Goal: Task Accomplishment & Management: Manage account settings

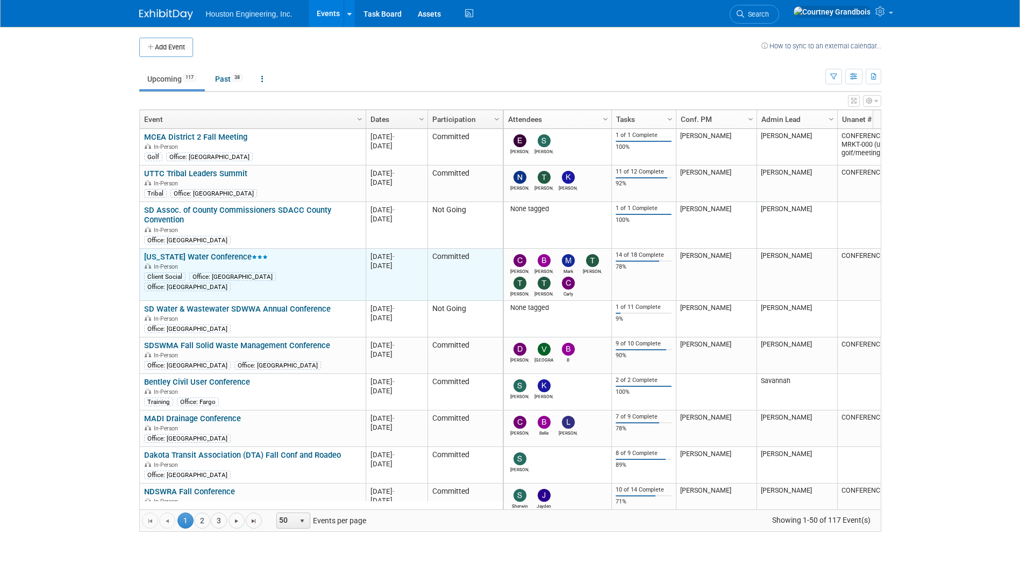
click at [167, 249] on td "Iowa Water Conference Iowa Water Conference In-Person Client Social Office: Des…" at bounding box center [253, 275] width 226 height 52
click at [166, 251] on td "Iowa Water Conference Iowa Water Conference In-Person Client Social Office: Des…" at bounding box center [253, 275] width 226 height 52
click at [164, 256] on link "[US_STATE] Water Conference" at bounding box center [206, 257] width 124 height 10
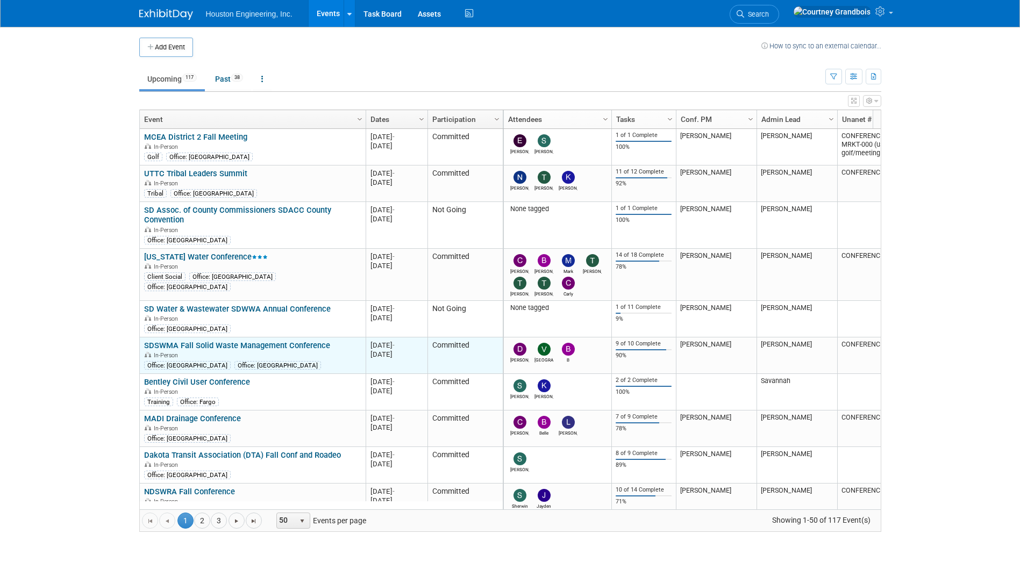
click at [222, 343] on link "SDSWMA Fall Solid Waste Management Conference" at bounding box center [237, 346] width 186 height 10
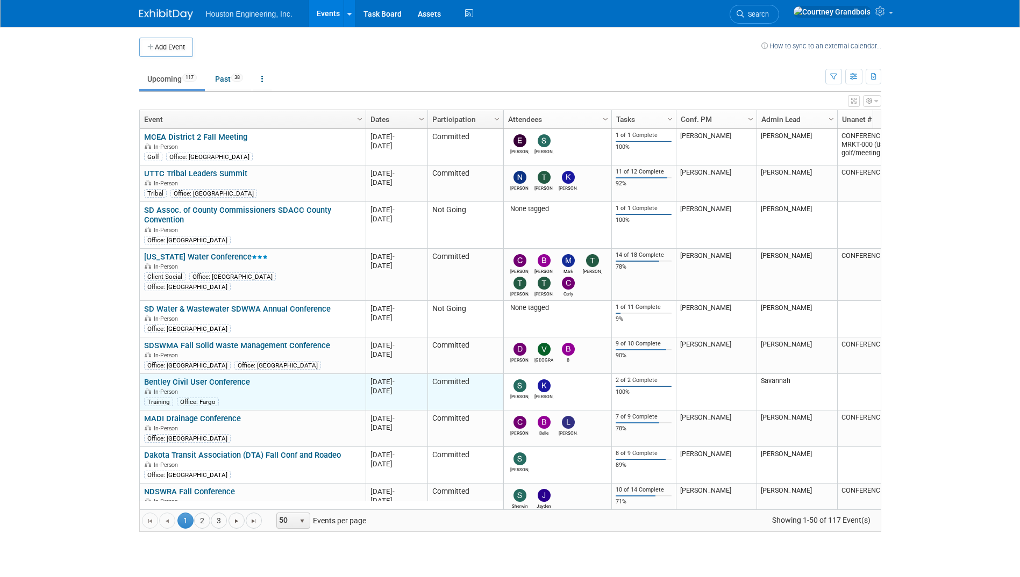
scroll to position [64, 0]
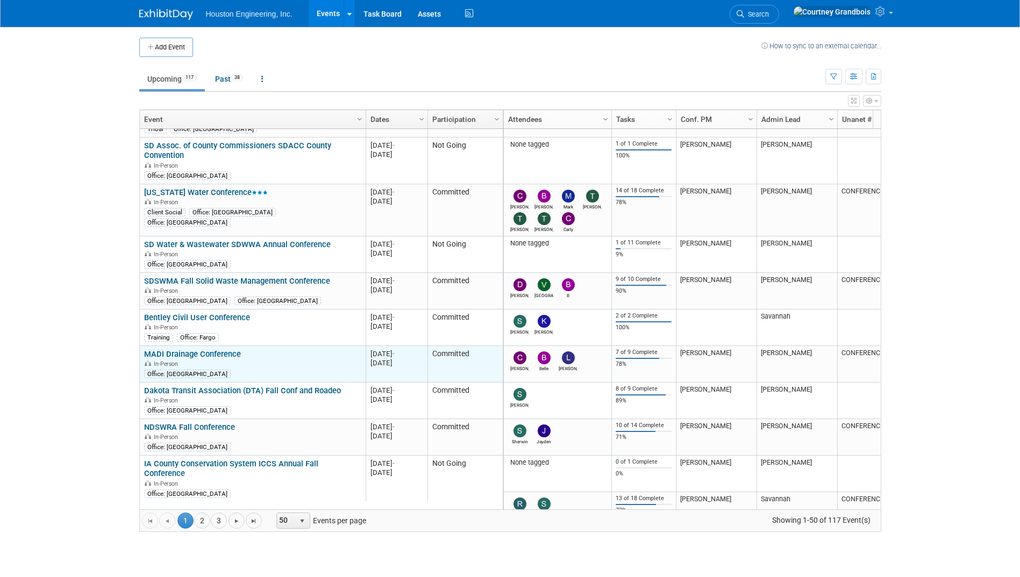
click at [185, 351] on link "MADI Drainage Conference" at bounding box center [192, 354] width 97 height 10
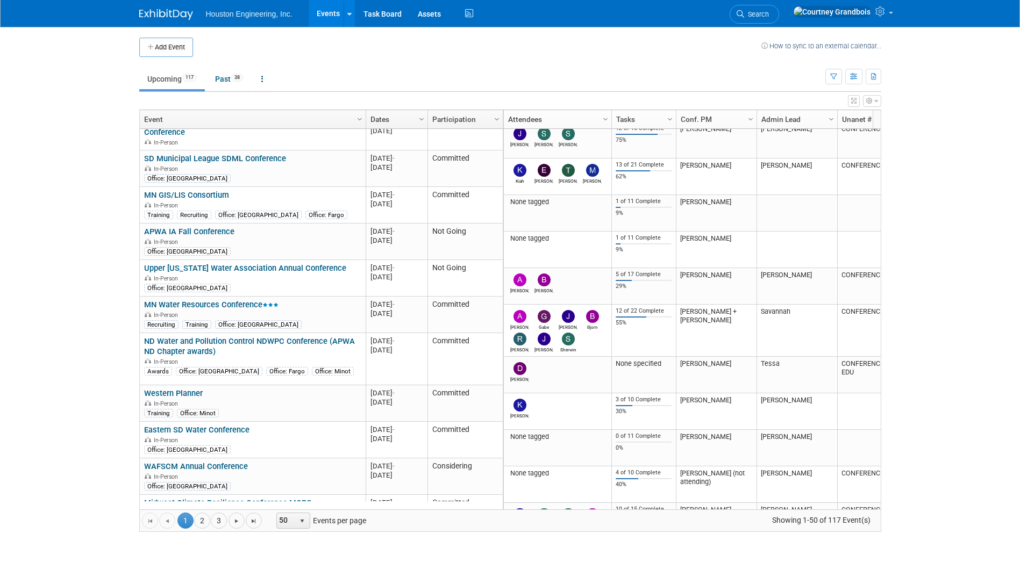
scroll to position [1584, 0]
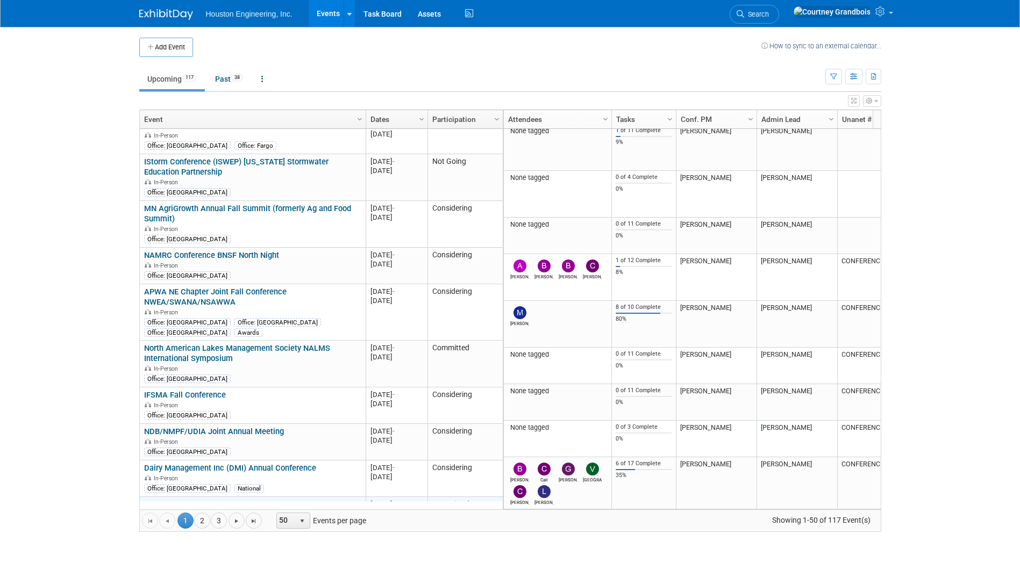
click at [209, 500] on link "MNAFPM Conference" at bounding box center [182, 505] width 77 height 10
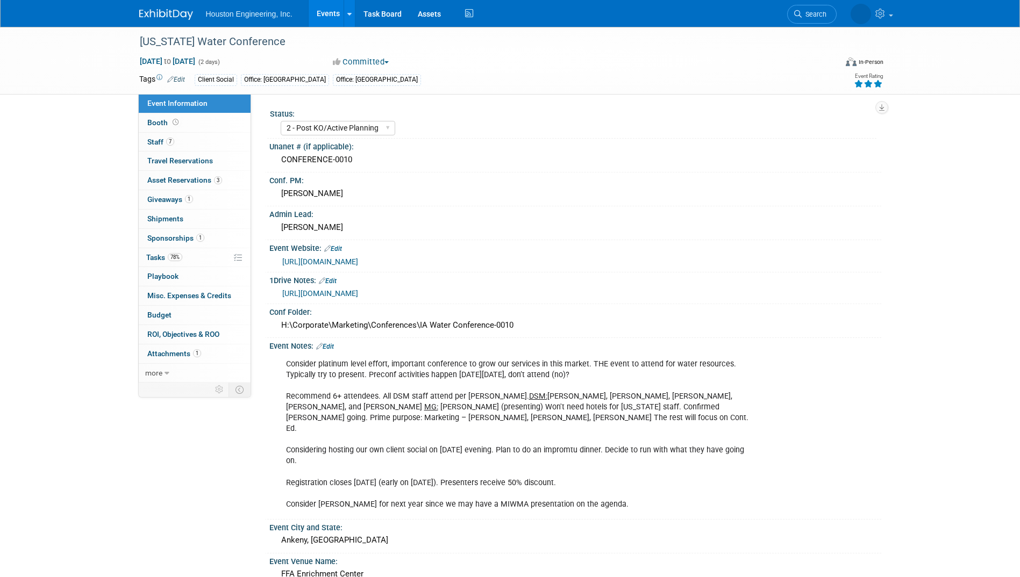
select select "2 - Post KO/Active Planning"
select select "Yes"
select select "Water Resources"
click at [160, 250] on link "78% Tasks 78%" at bounding box center [195, 257] width 112 height 19
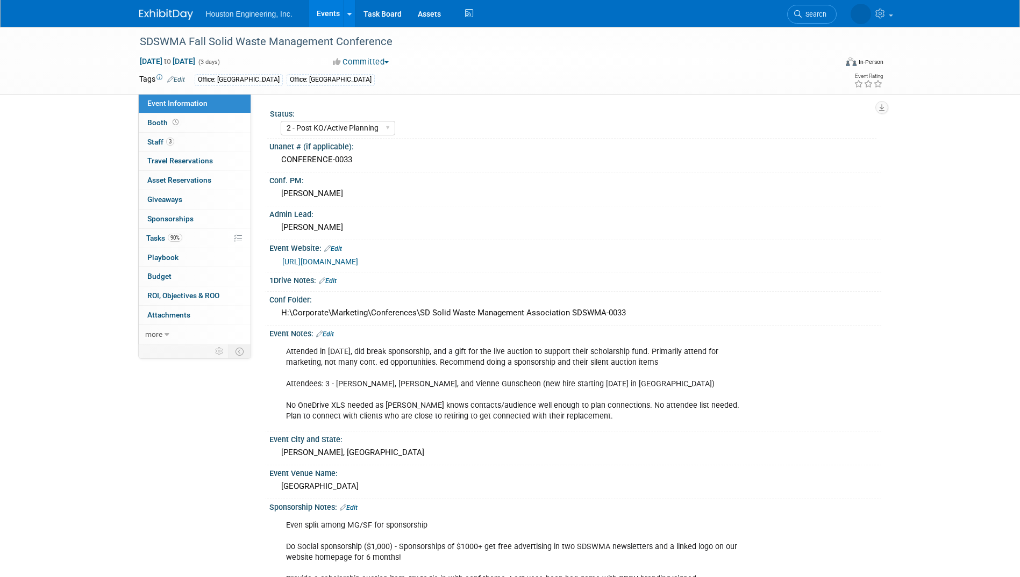
select select "2 - Post KO/Active Planning"
select select "No"
select select "Multi-sector/Any/All"
click at [156, 234] on span "Tasks 90%" at bounding box center [164, 238] width 36 height 9
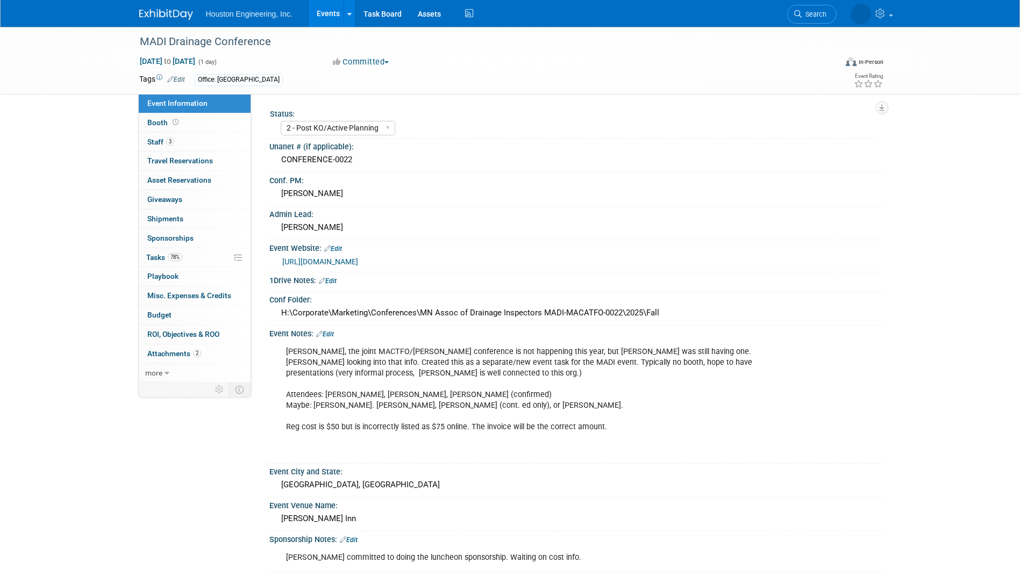
select select "2 - Post KO/Active Planning"
select select "Yes"
select select "Water Resources"
click at [187, 262] on link "78% Tasks 78%" at bounding box center [195, 257] width 112 height 19
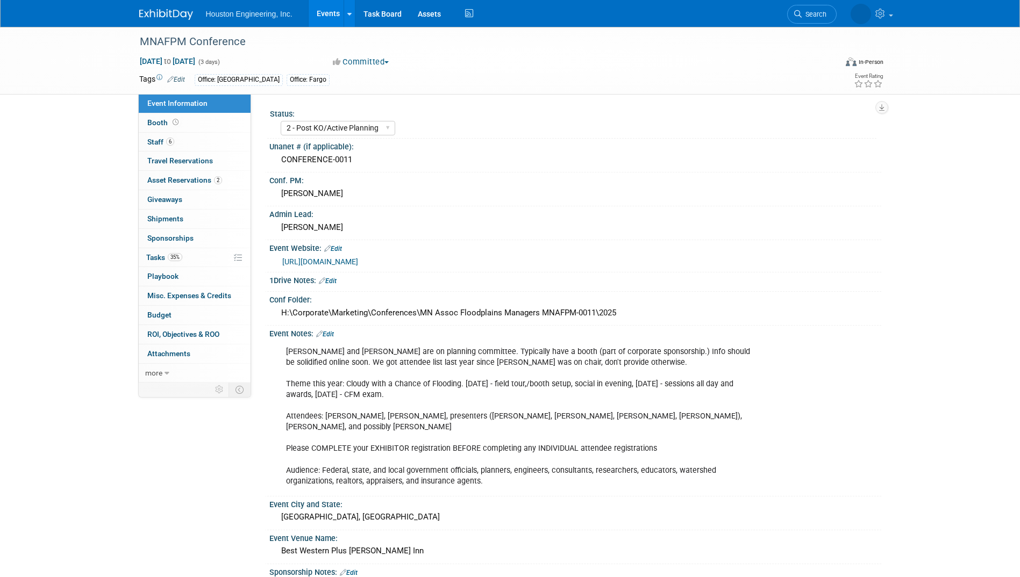
select select "2 - Post KO/Active Planning"
select select "Pending"
select select "Water Resources"
click at [163, 263] on link "35% Tasks 35%" at bounding box center [195, 257] width 112 height 19
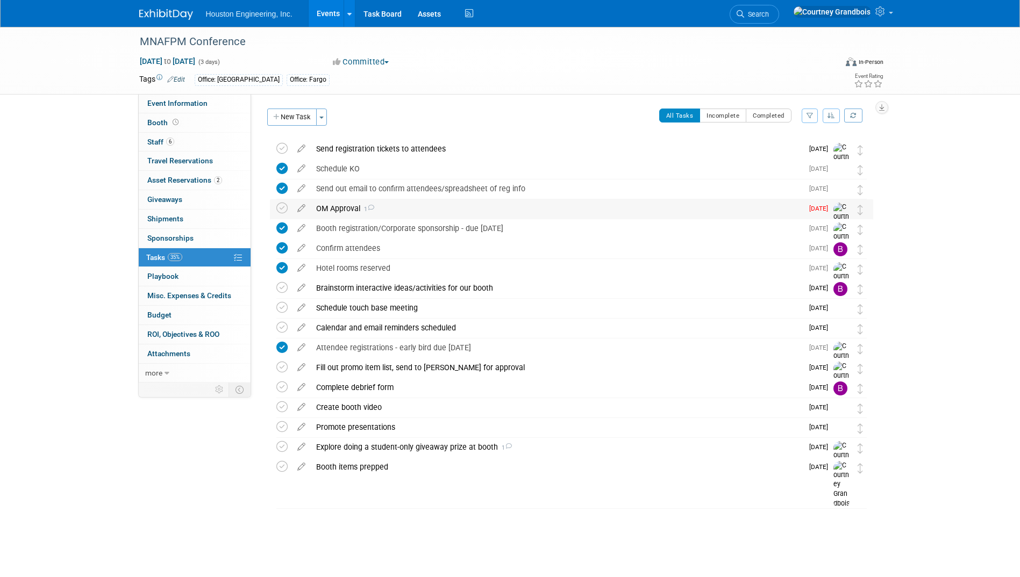
click at [365, 202] on div "OM Approval 1" at bounding box center [557, 208] width 492 height 18
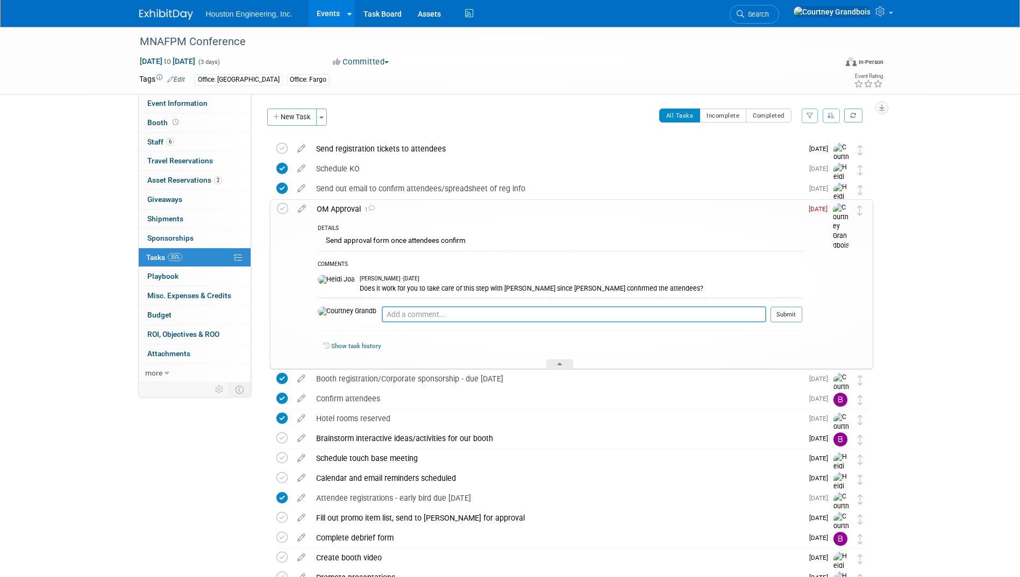
click at [489, 316] on textarea at bounding box center [574, 314] width 384 height 16
type textarea "Yep, Jeff is on PTO this week so I'll send over on Tuesday"
click at [771, 313] on button "Submit" at bounding box center [786, 315] width 32 height 16
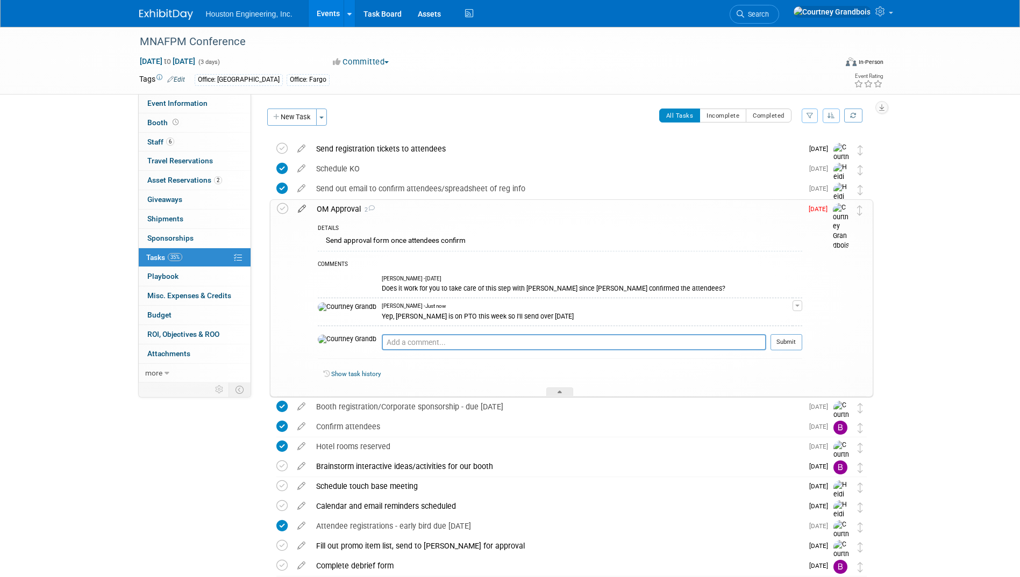
click at [299, 210] on icon at bounding box center [301, 206] width 19 height 13
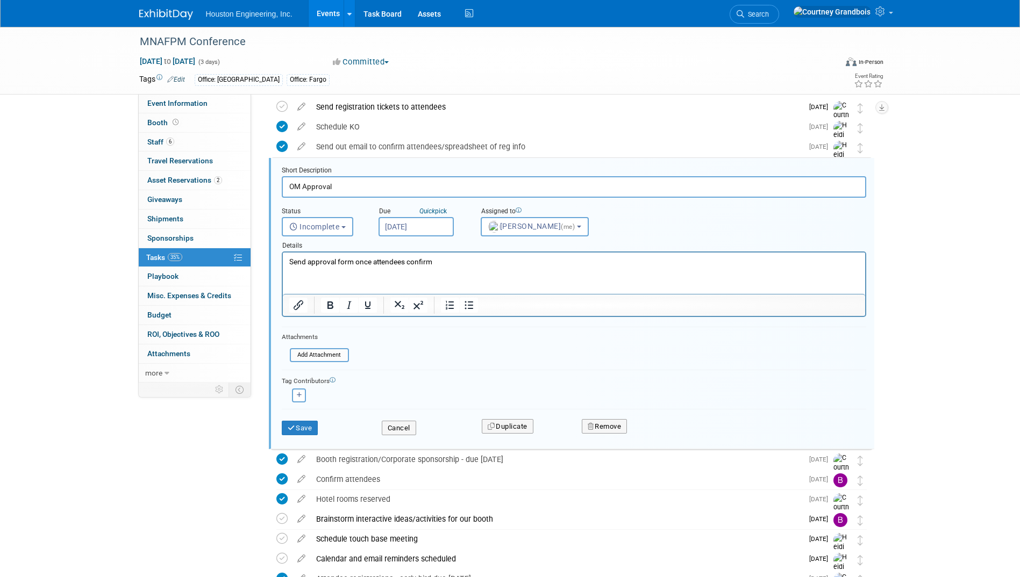
scroll to position [42, 0]
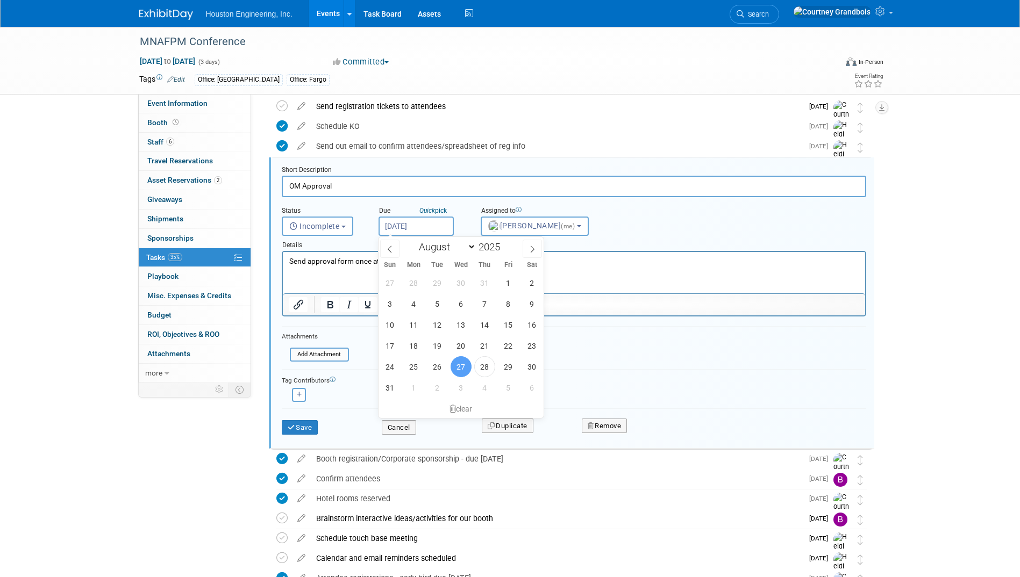
click at [409, 233] on input "Aug 27, 2025" at bounding box center [415, 226] width 75 height 19
drag, startPoint x: 443, startPoint y: 397, endPoint x: 442, endPoint y: 390, distance: 6.5
click at [442, 394] on div "27 28 29 30 31 1 2 3 4 5 6 7 8 9 10 11 12 13 14 15 16 17 18 19 20 21 22 23 24 2…" at bounding box center [461, 335] width 166 height 126
click at [442, 390] on span "2" at bounding box center [437, 387] width 21 height 21
type input "Sep 2, 2025"
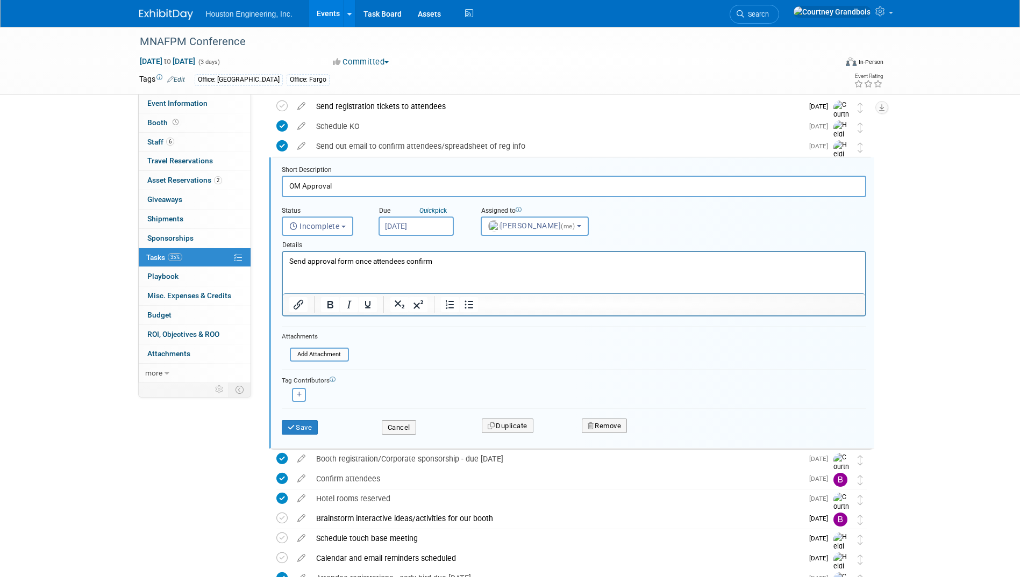
click at [288, 436] on div "Save Cancel Duplicate Remove" at bounding box center [574, 425] width 600 height 25
click at [290, 431] on button "Save" at bounding box center [300, 427] width 37 height 15
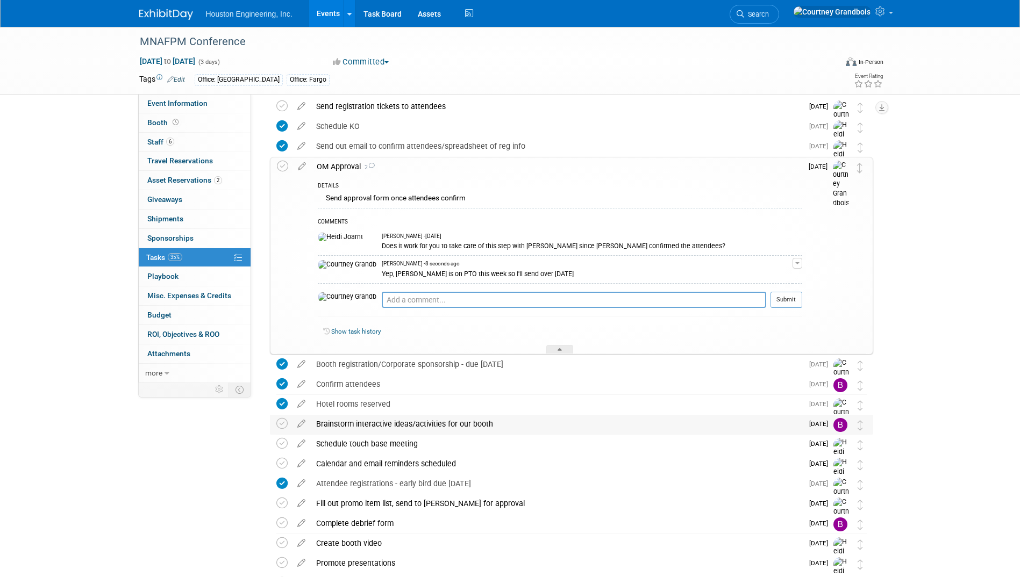
click at [465, 422] on div "Brainstorm interactive ideas/activities for our booth" at bounding box center [557, 424] width 492 height 18
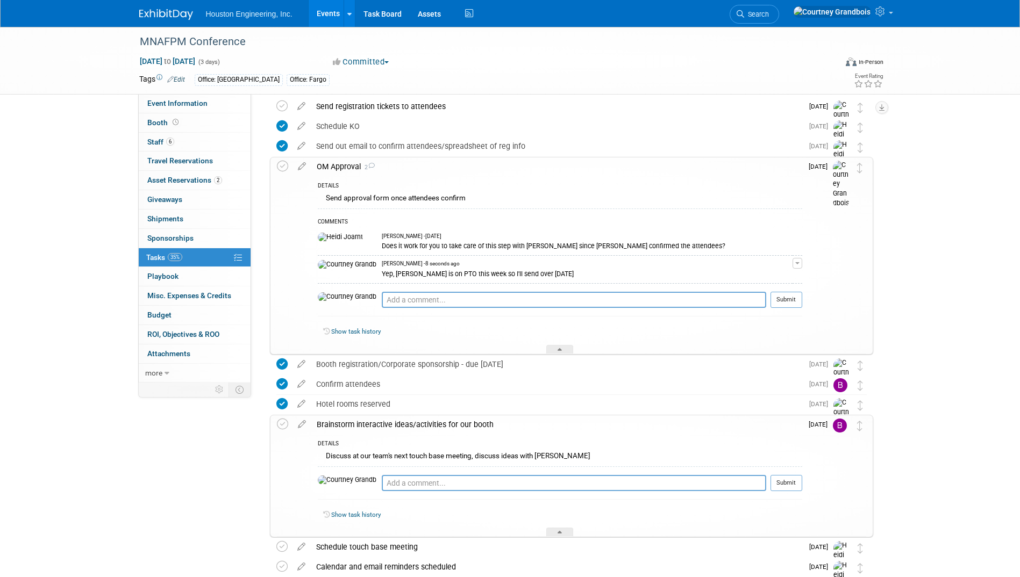
click at [461, 422] on div "Brainstorm interactive ideas/activities for our booth" at bounding box center [556, 424] width 491 height 18
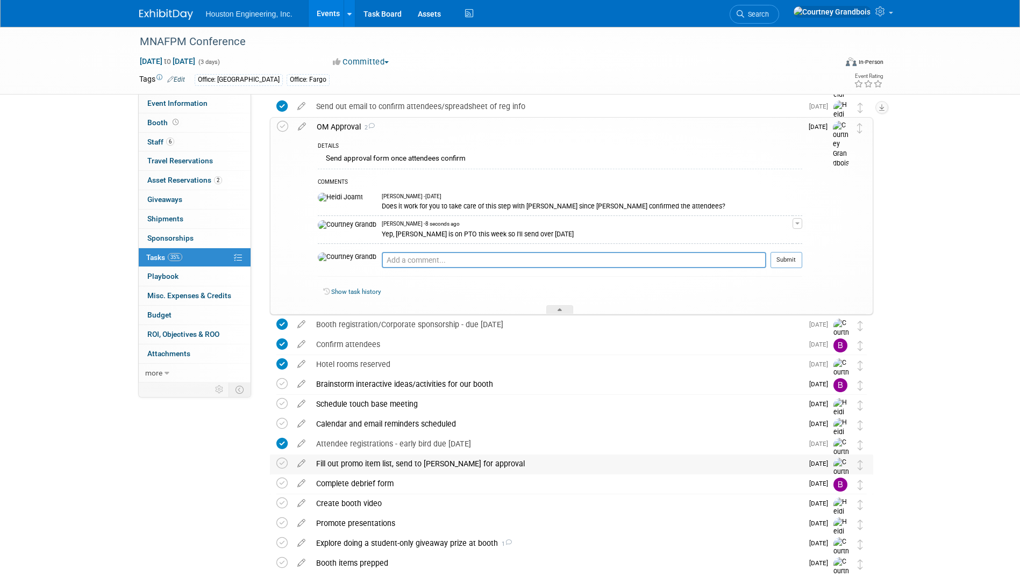
scroll to position [96, 0]
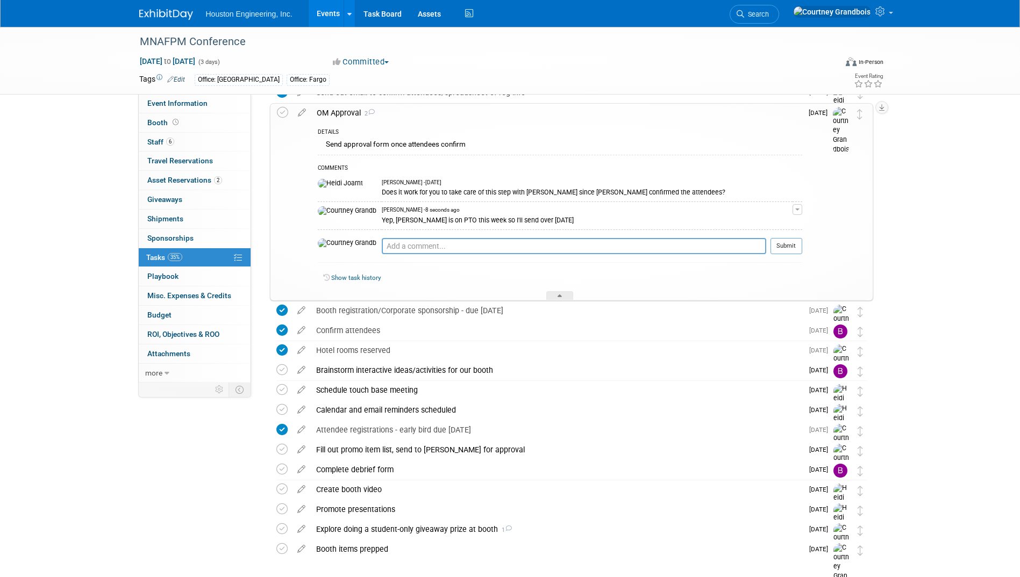
click at [153, 18] on img at bounding box center [166, 14] width 54 height 11
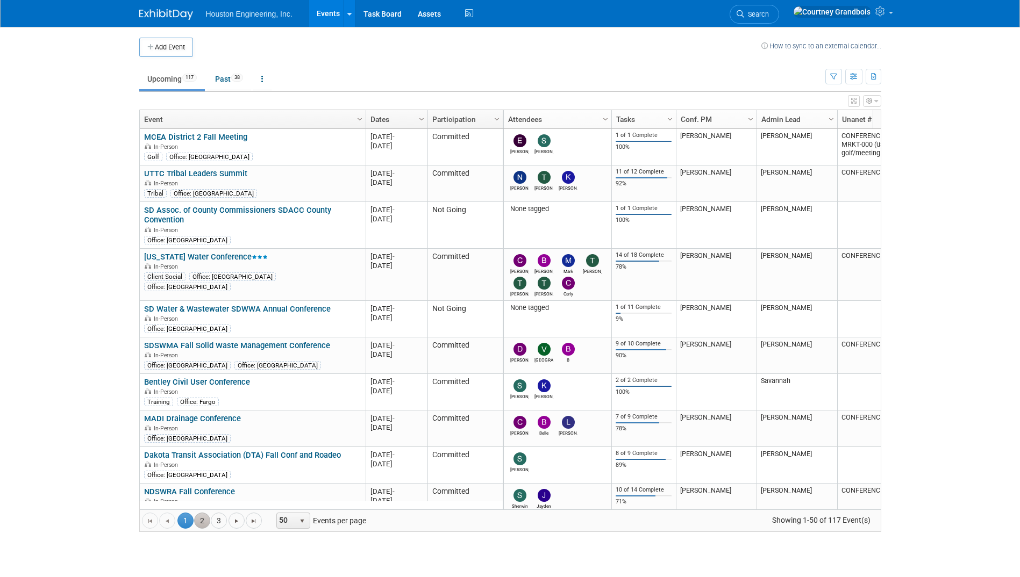
click at [208, 523] on link "2" at bounding box center [202, 521] width 16 height 16
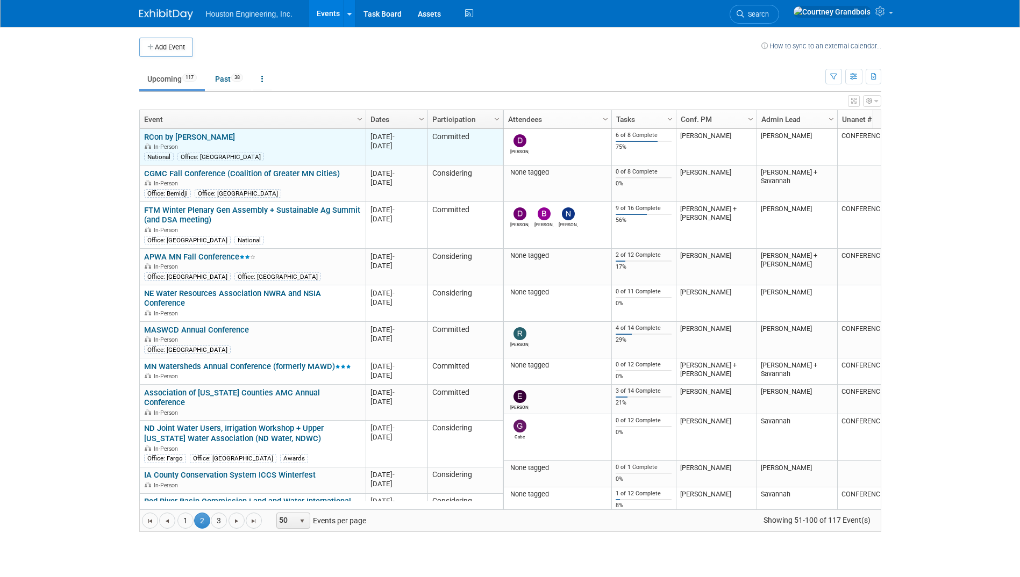
click at [160, 133] on link "RCon by [PERSON_NAME]" at bounding box center [189, 137] width 91 height 10
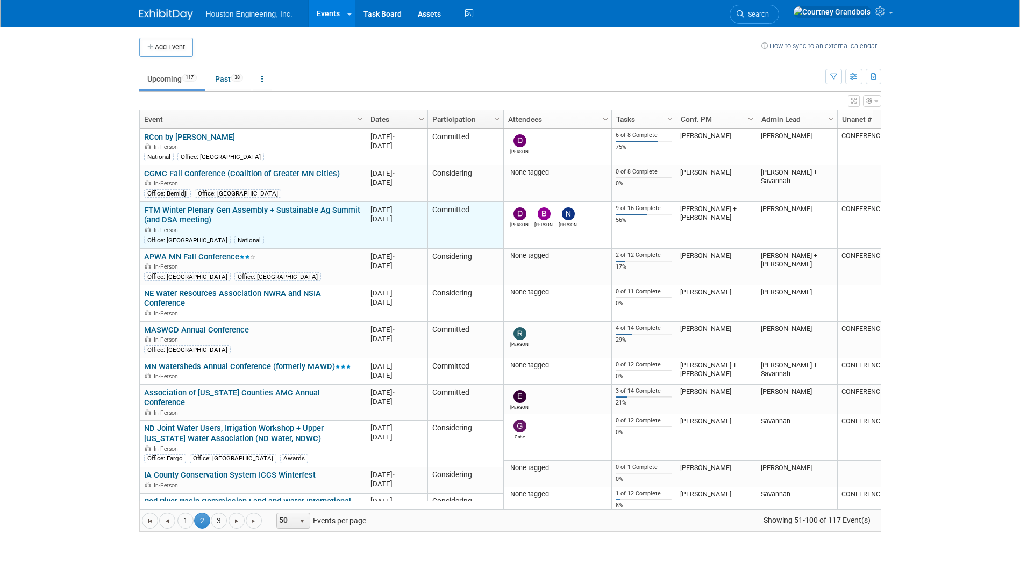
click at [229, 210] on link "FTM Winter Plenary Gen Assembly + Sustainable Ag Summit (and DSA meeting)" at bounding box center [252, 215] width 216 height 20
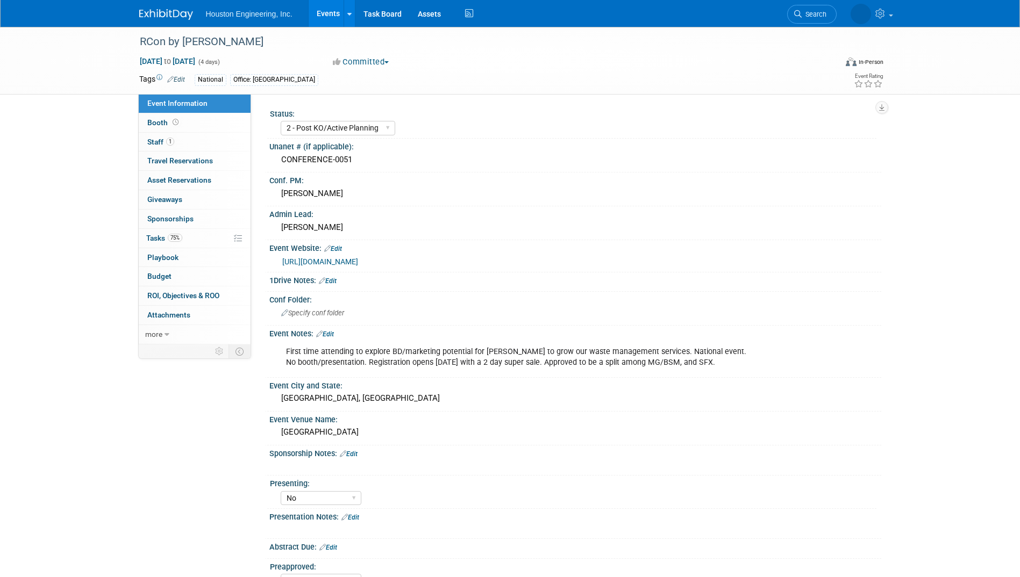
select select "2 - Post KO/Active Planning"
select select "No"
select select "Mun. Infrastructure"
click at [163, 239] on span "Tasks 75%" at bounding box center [164, 238] width 36 height 9
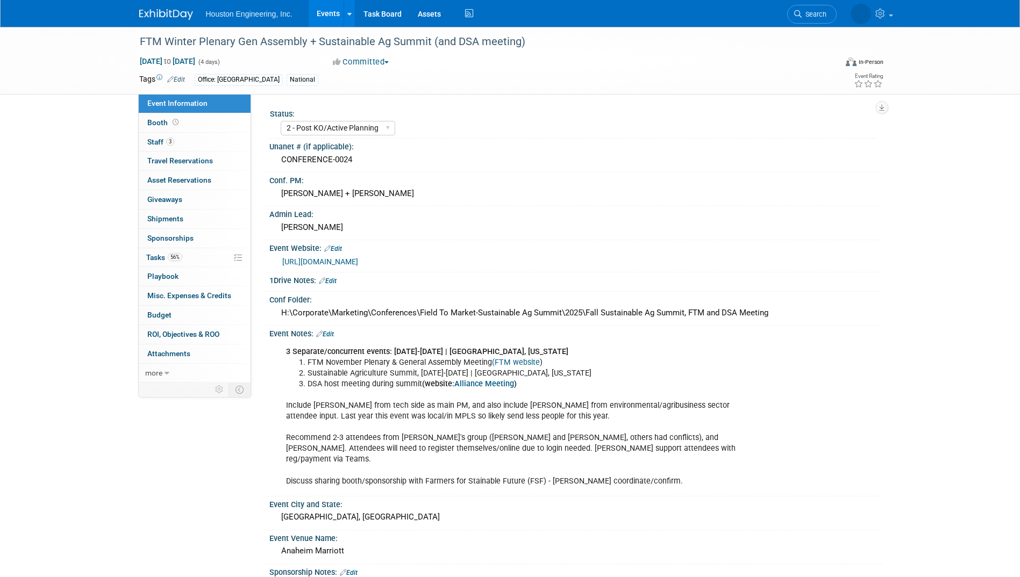
select select "2 - Post KO/Active Planning"
select select "Pending"
select select "Multi-sector/Any/All"
click at [156, 250] on link "56% Tasks 56%" at bounding box center [195, 257] width 112 height 19
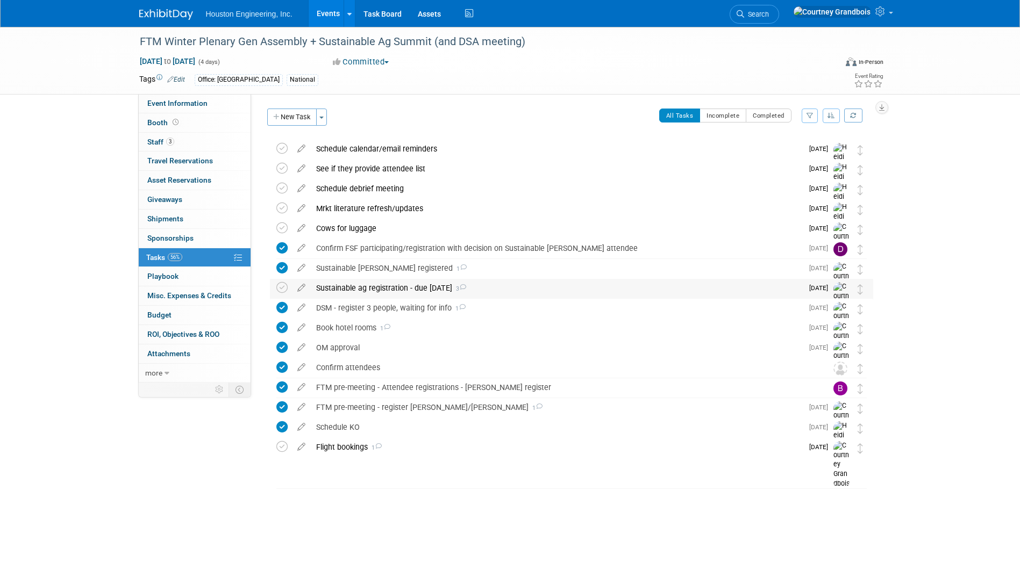
click at [400, 286] on div "Sustainable ag registration - due [DATE] 3" at bounding box center [557, 288] width 492 height 18
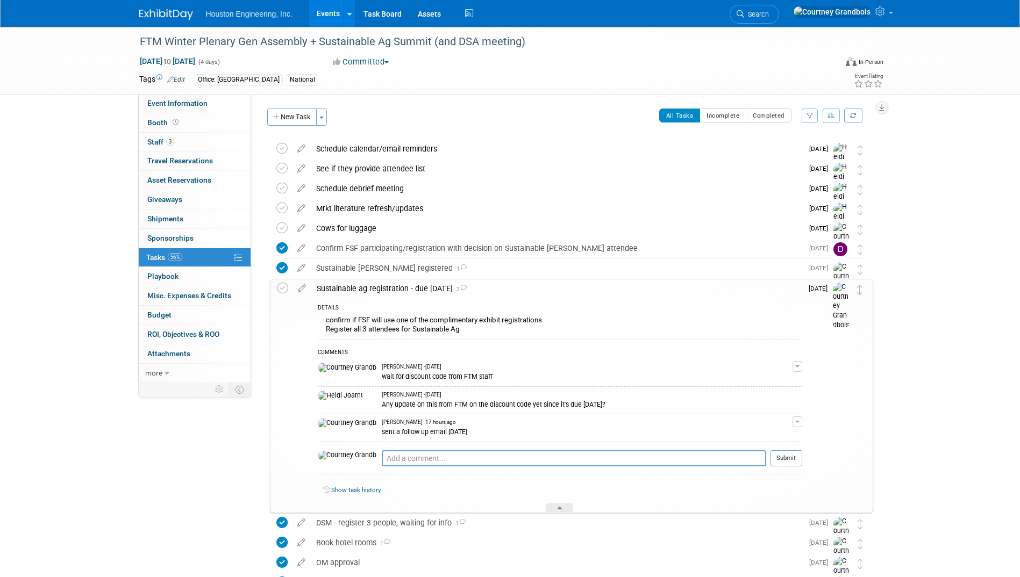
click at [400, 286] on div "Sustainable ag registration - due [DATE] 3" at bounding box center [556, 288] width 491 height 18
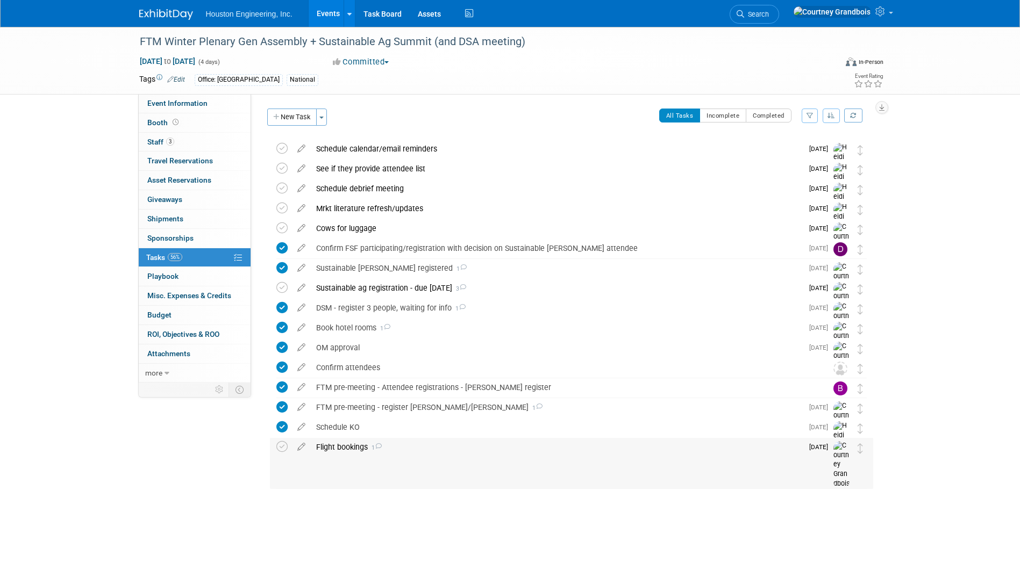
click at [335, 441] on div "Flight bookings 1" at bounding box center [557, 447] width 492 height 18
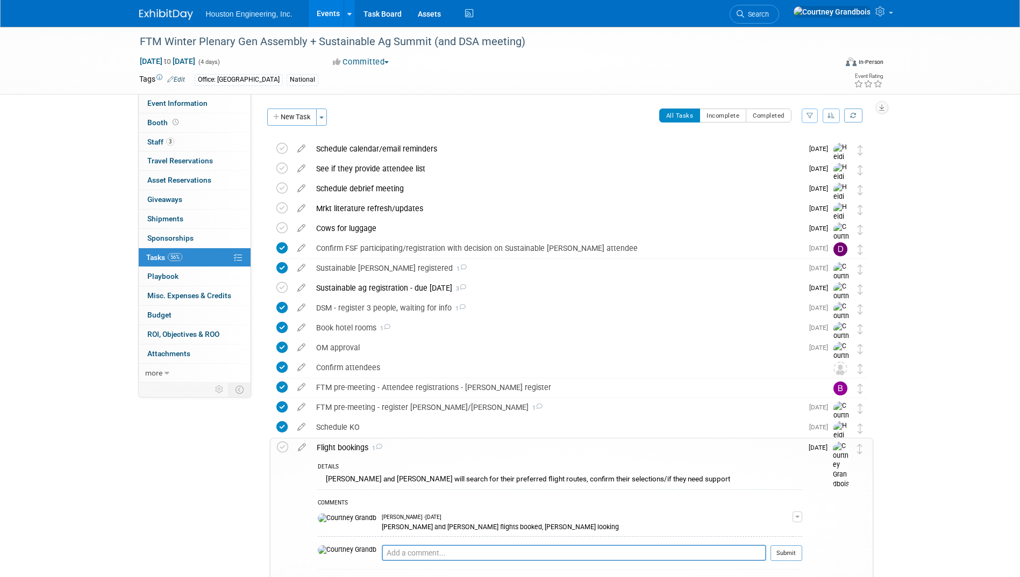
click at [339, 444] on div "Flight bookings 1" at bounding box center [556, 448] width 491 height 18
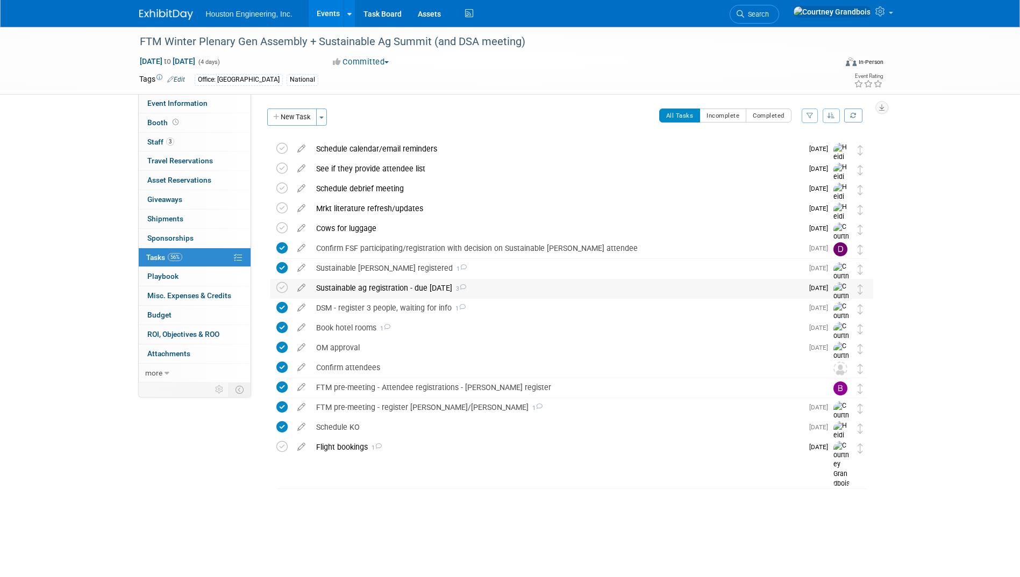
click at [343, 288] on div "Sustainable ag registration - due [DATE] 3" at bounding box center [557, 288] width 492 height 18
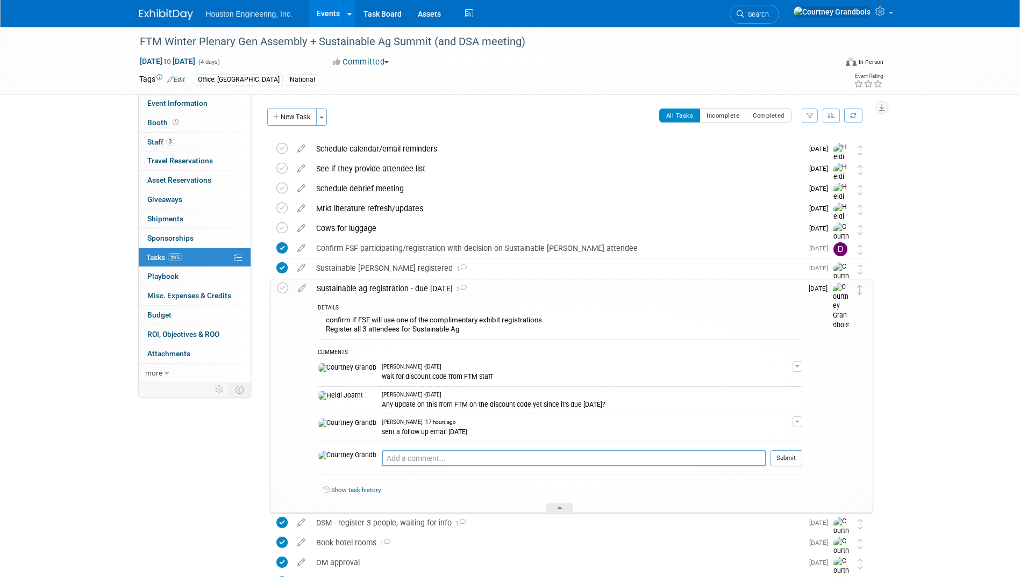
click at [343, 288] on div "Sustainable ag registration - due [DATE] 3" at bounding box center [556, 288] width 491 height 18
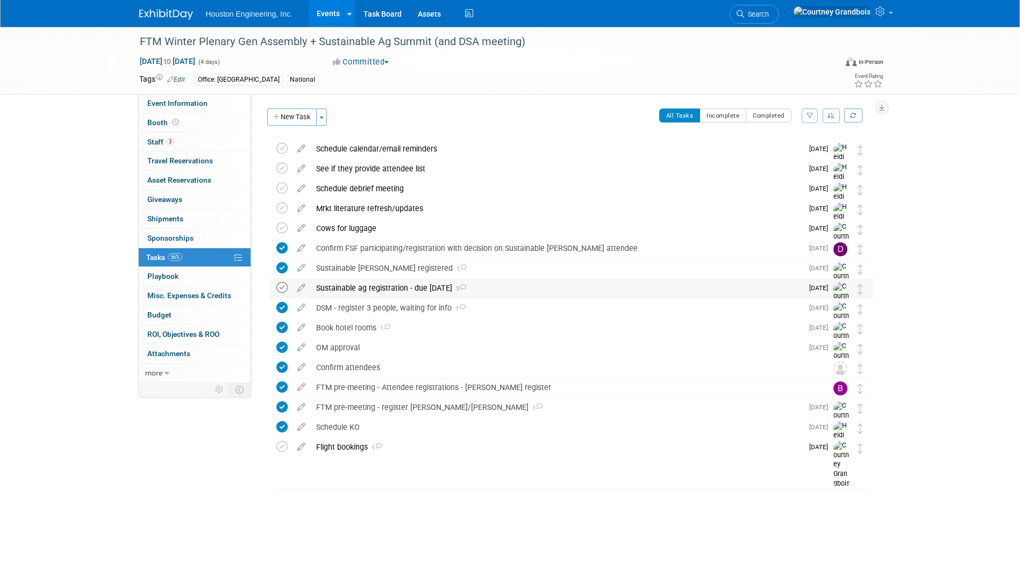
click at [282, 287] on icon at bounding box center [281, 287] width 11 height 11
